Goal: Information Seeking & Learning: Understand process/instructions

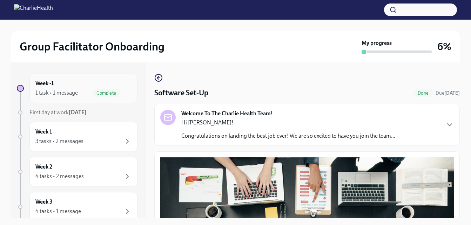
click at [73, 93] on div "1 task • 1 message" at bounding box center [56, 93] width 42 height 8
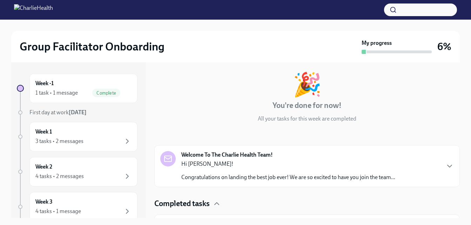
scroll to position [53, 0]
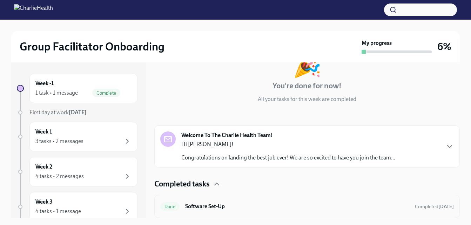
click at [213, 207] on h6 "Software Set-Up" at bounding box center [297, 207] width 224 height 8
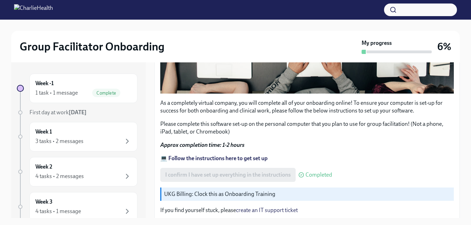
scroll to position [242, 0]
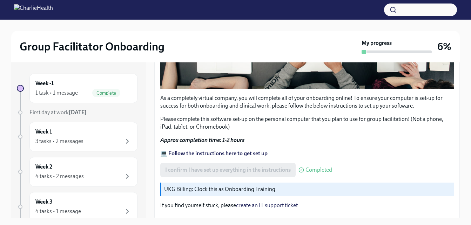
click at [244, 187] on p "UKG Billing: Clock this as Onboarding Training" at bounding box center [307, 190] width 287 height 8
click at [246, 188] on p "UKG Billing: Clock this as Onboarding Training" at bounding box center [307, 190] width 287 height 8
click at [238, 202] on link "create an IT support ticket" at bounding box center [267, 205] width 62 height 7
click at [182, 186] on p "UKG Billing: Clock this as Onboarding Training" at bounding box center [307, 190] width 287 height 8
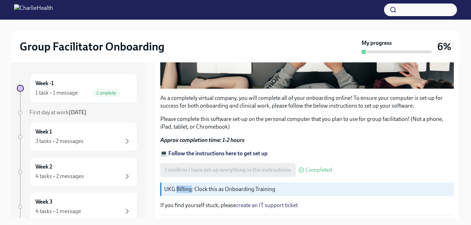
drag, startPoint x: 182, startPoint y: 186, endPoint x: 285, endPoint y: 139, distance: 112.8
click at [182, 186] on p "UKG Billing: Clock this as Onboarding Training" at bounding box center [307, 190] width 287 height 8
click at [87, 135] on div "Week 1 3 tasks • 2 messages" at bounding box center [83, 137] width 96 height 18
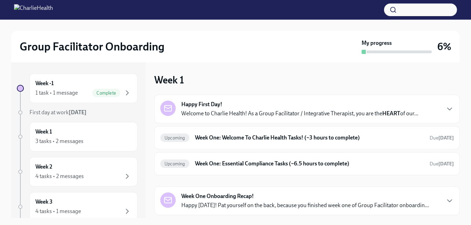
click at [203, 115] on p "Welcome to Charlie Health! As a Group Facilitator / Integrative Therapist, you …" at bounding box center [299, 114] width 237 height 8
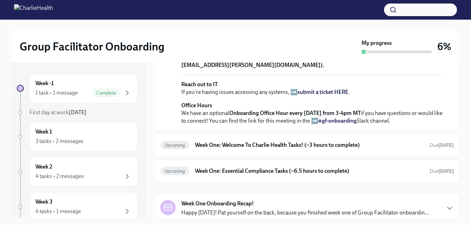
scroll to position [196, 0]
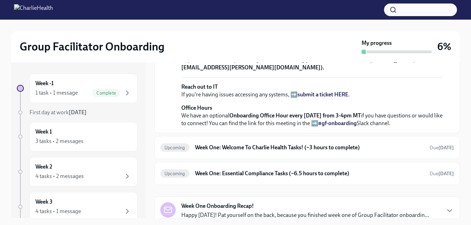
click at [251, 21] on strong "view the FULL onboarding plan HERE" at bounding box center [290, 17] width 91 height 7
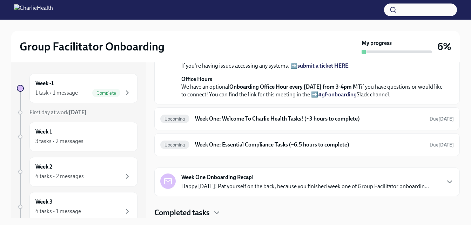
scroll to position [332, 0]
click at [309, 120] on h6 "Week One: Welcome To Charlie Health Tasks! (~3 hours to complete)" at bounding box center [309, 119] width 229 height 8
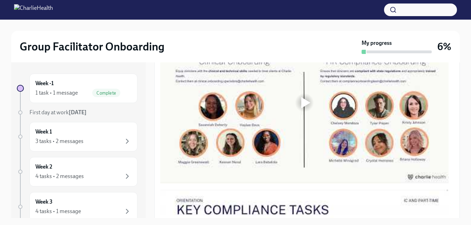
scroll to position [417, 0]
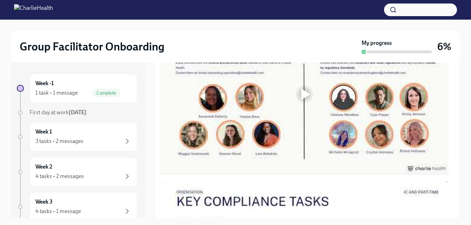
click at [305, 93] on div at bounding box center [305, 94] width 9 height 11
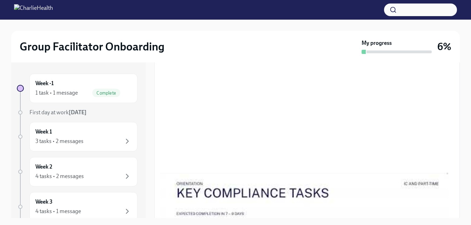
scroll to position [420, 0]
